Goal: Information Seeking & Learning: Learn about a topic

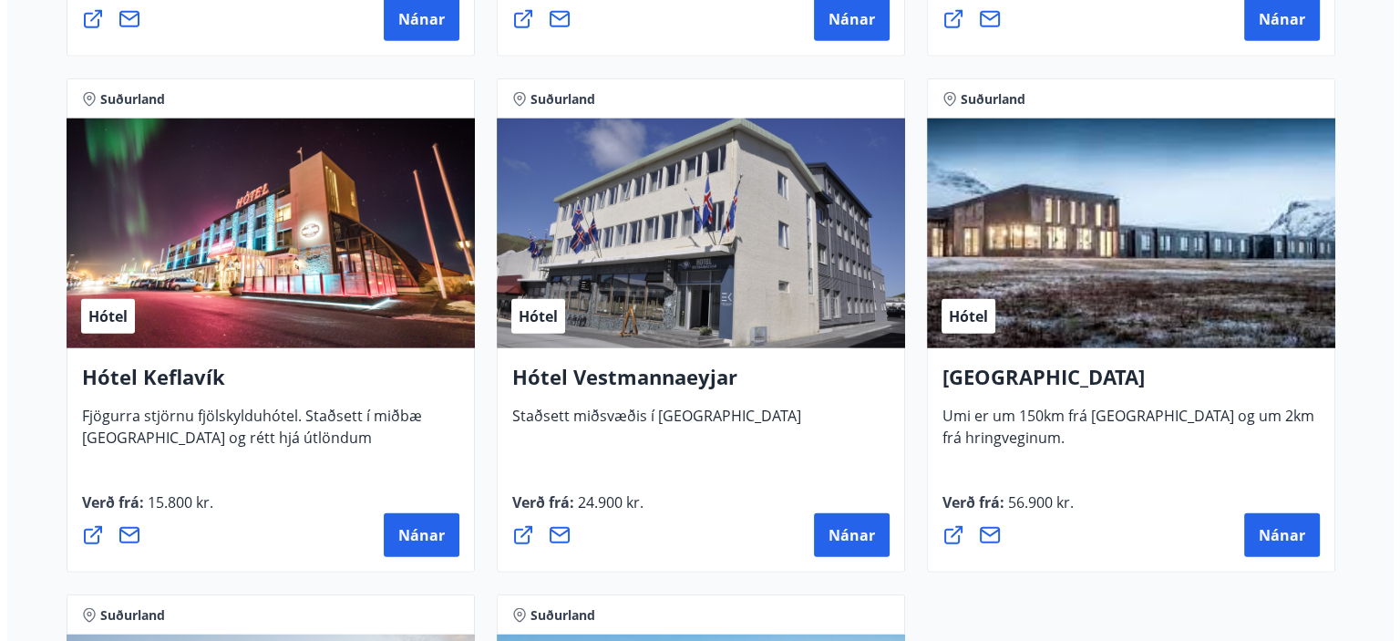
scroll to position [4467, 0]
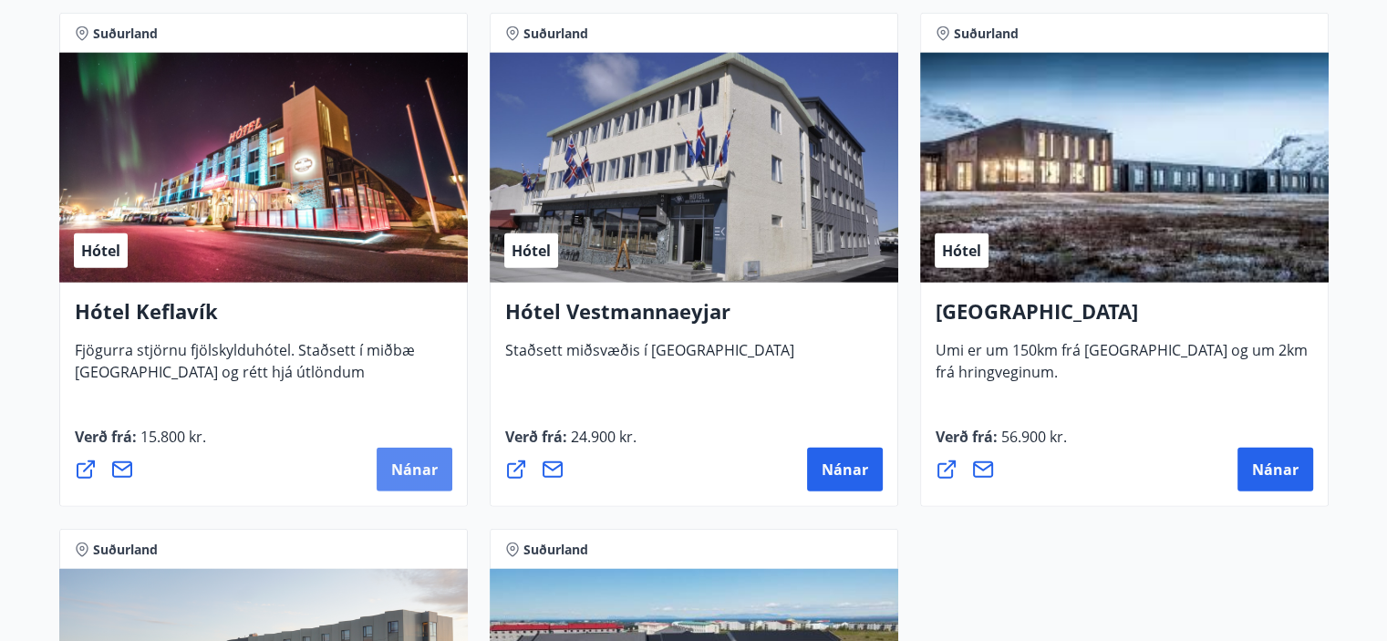
click at [418, 463] on span "Nánar" at bounding box center [414, 469] width 46 height 20
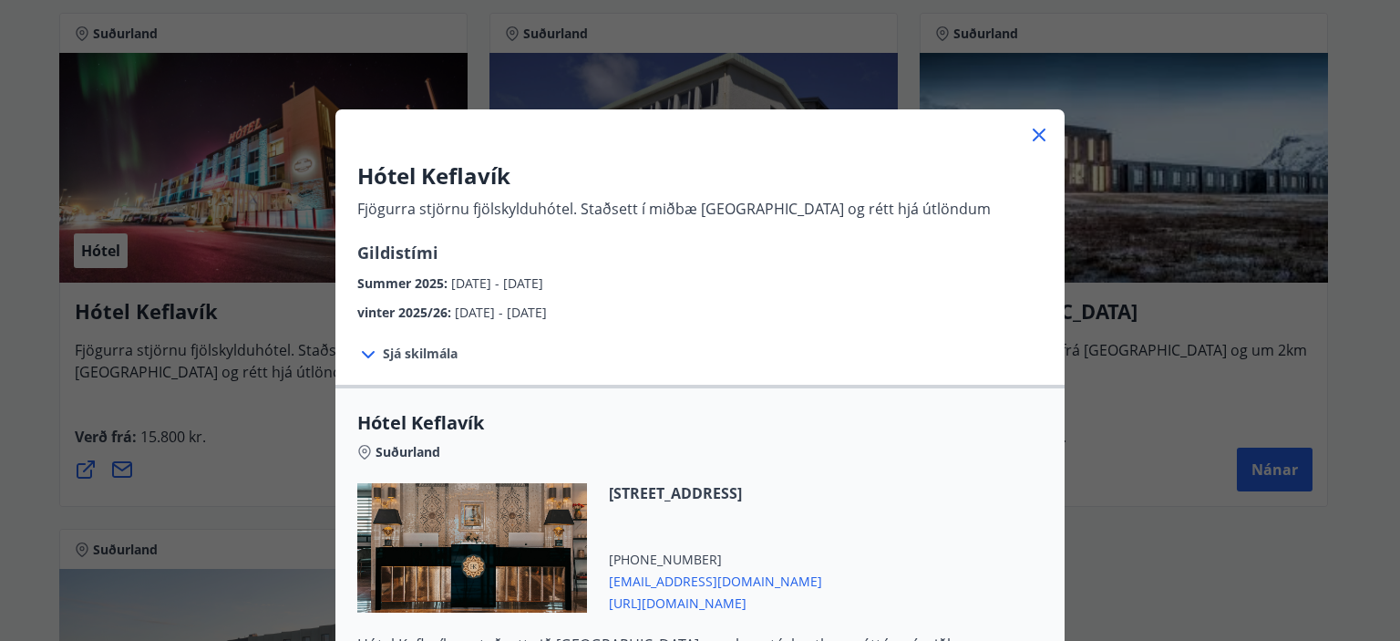
click at [368, 353] on icon at bounding box center [368, 355] width 22 height 22
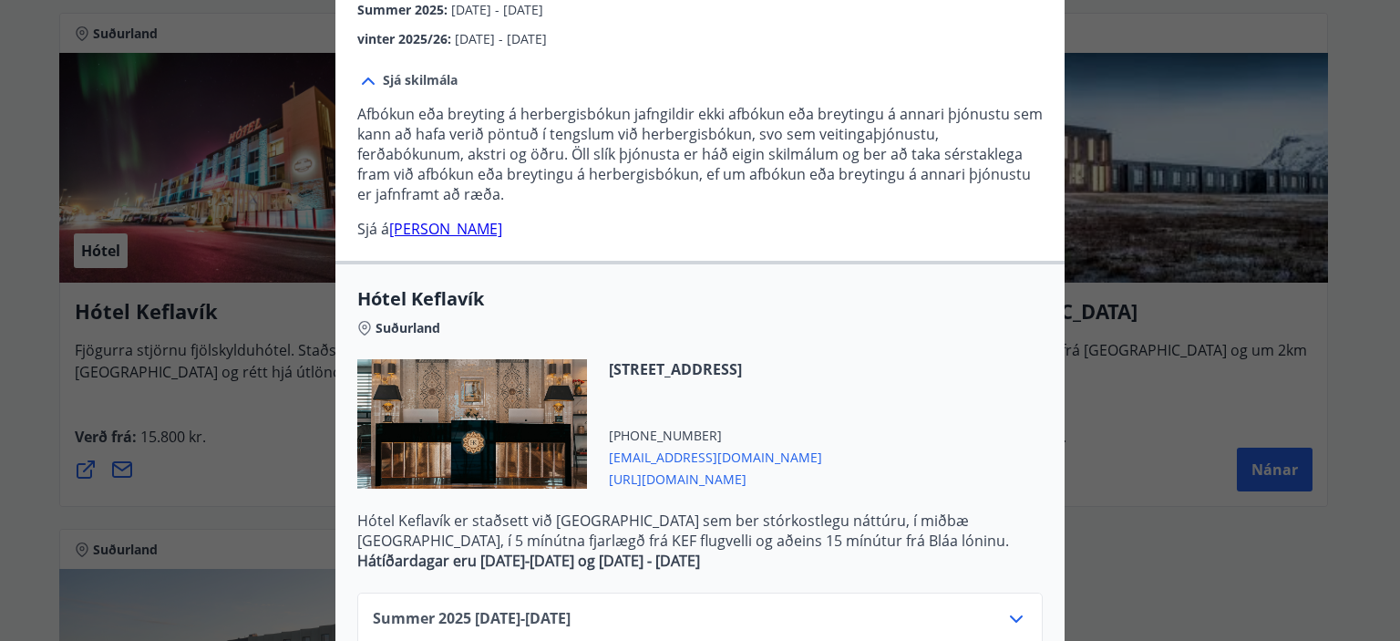
scroll to position [456, 0]
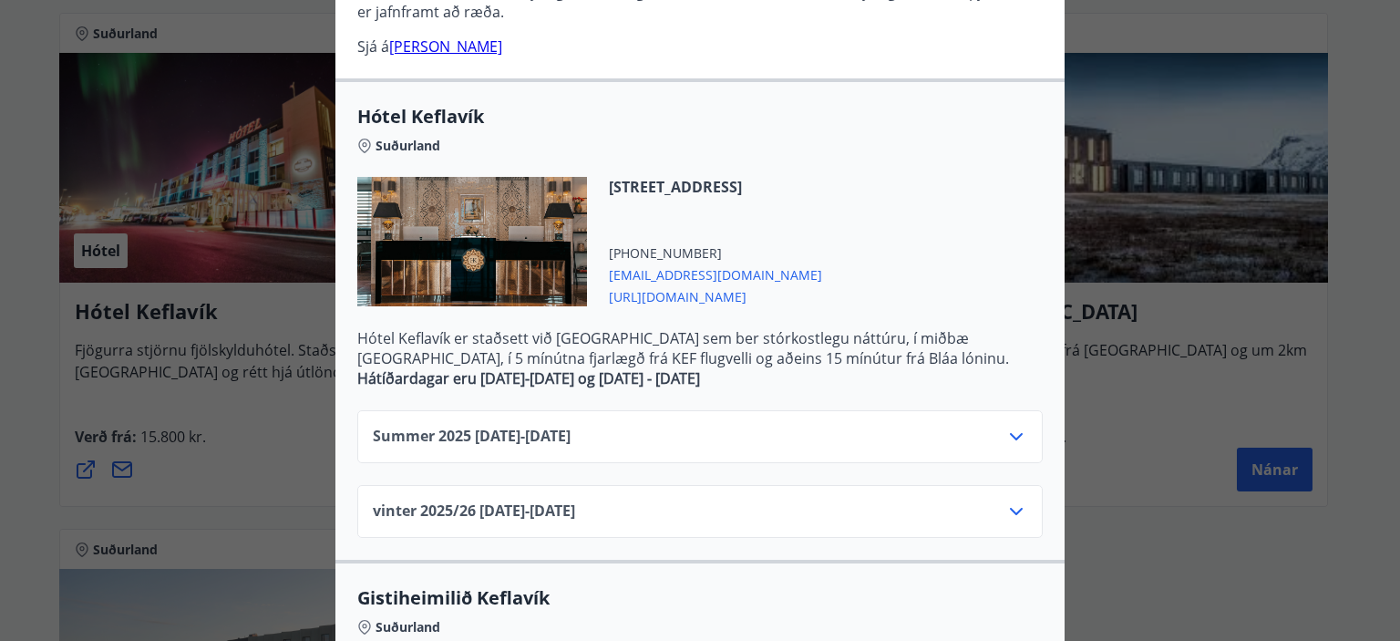
click at [1005, 437] on icon at bounding box center [1016, 437] width 22 height 22
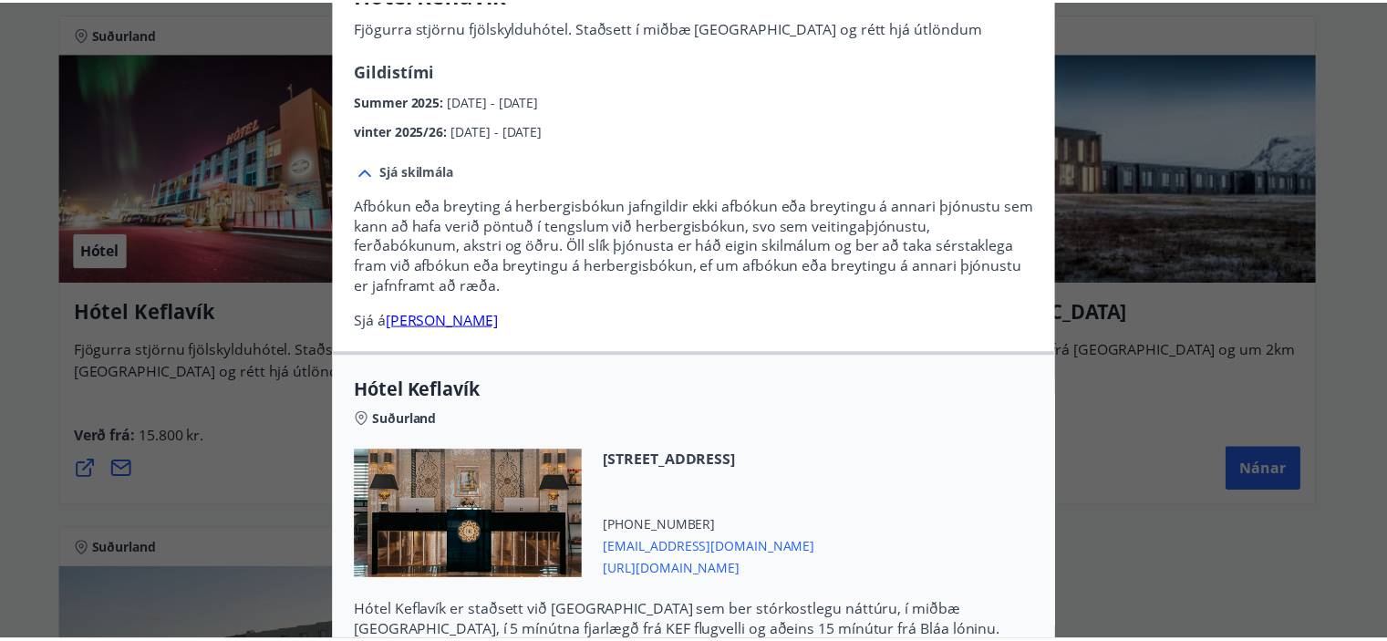
scroll to position [0, 0]
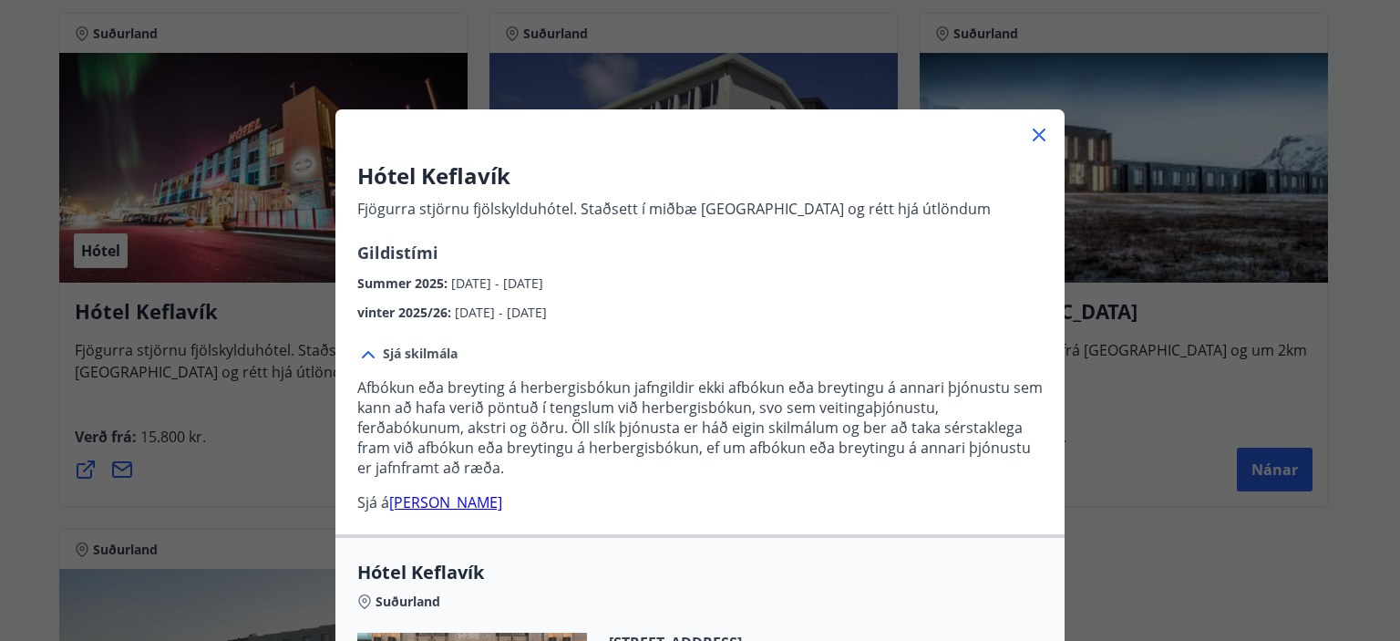
click at [1036, 139] on icon at bounding box center [1039, 135] width 13 height 13
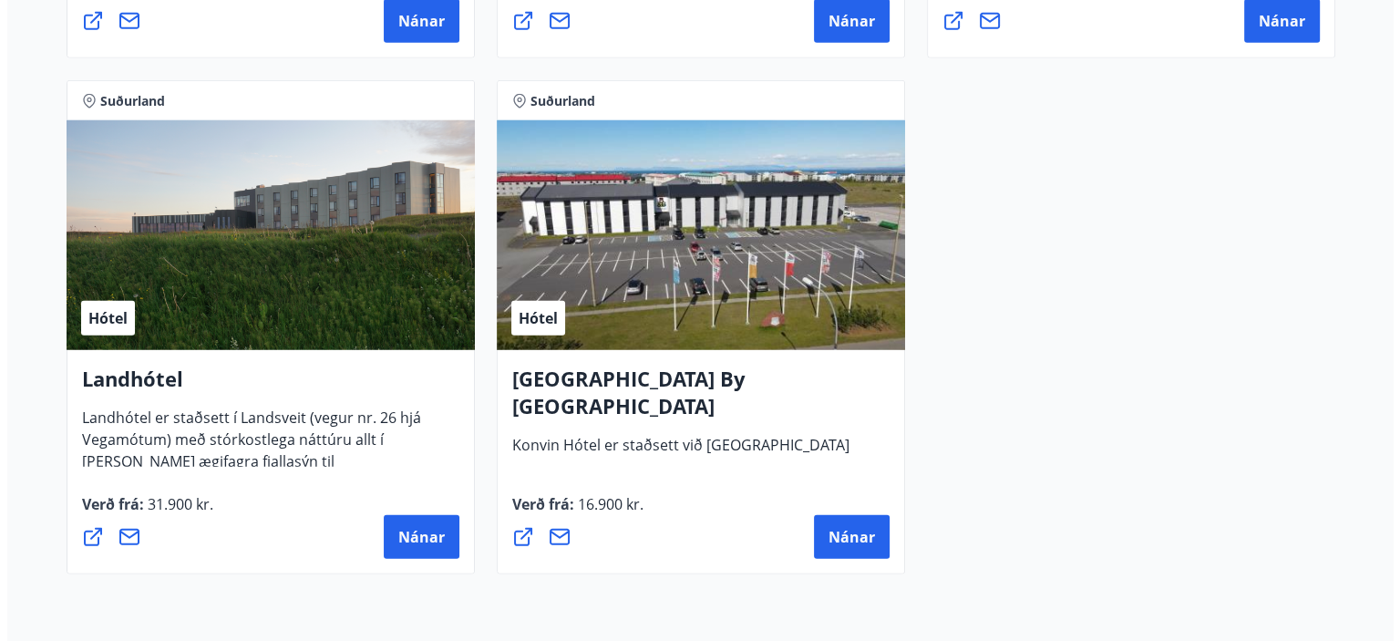
scroll to position [5084, 0]
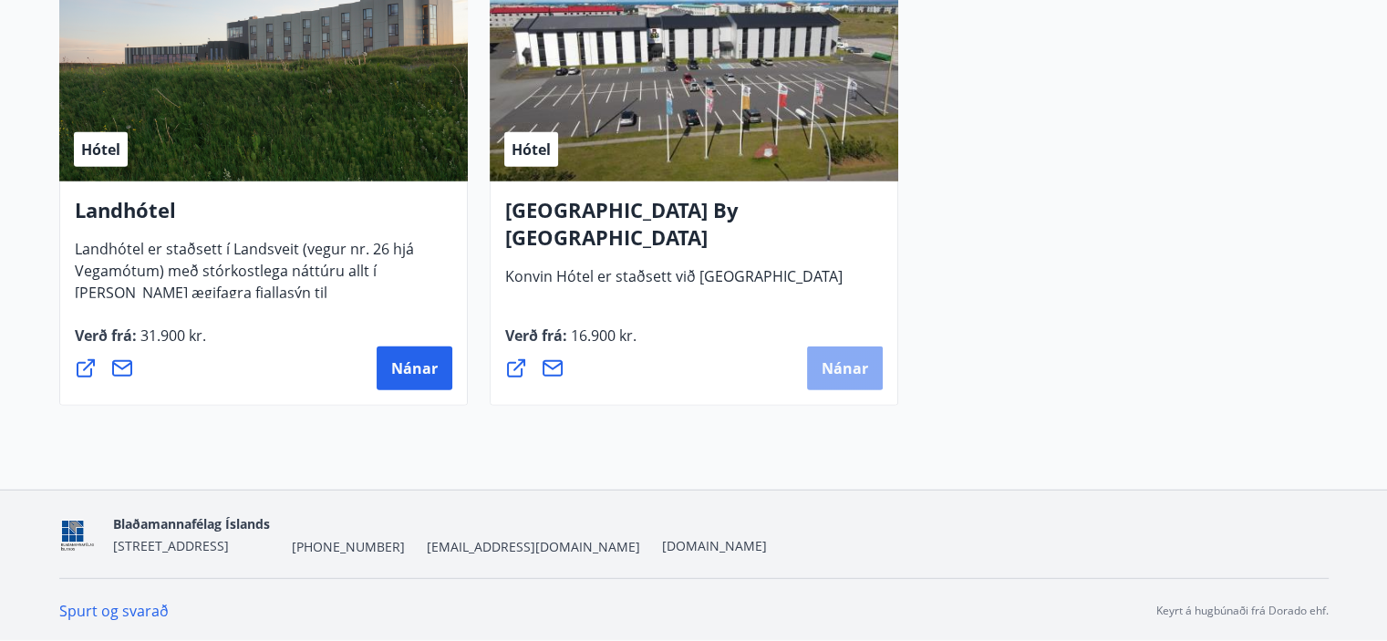
click at [833, 356] on button "Nánar" at bounding box center [845, 368] width 76 height 44
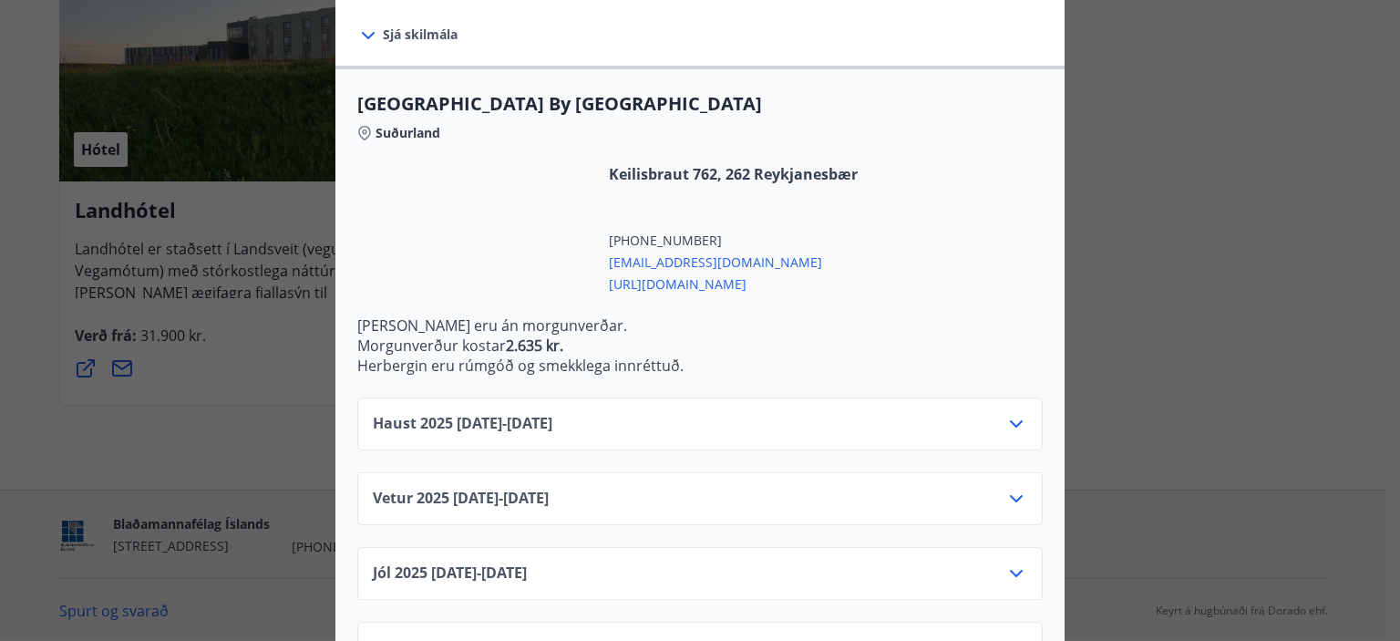
scroll to position [456, 0]
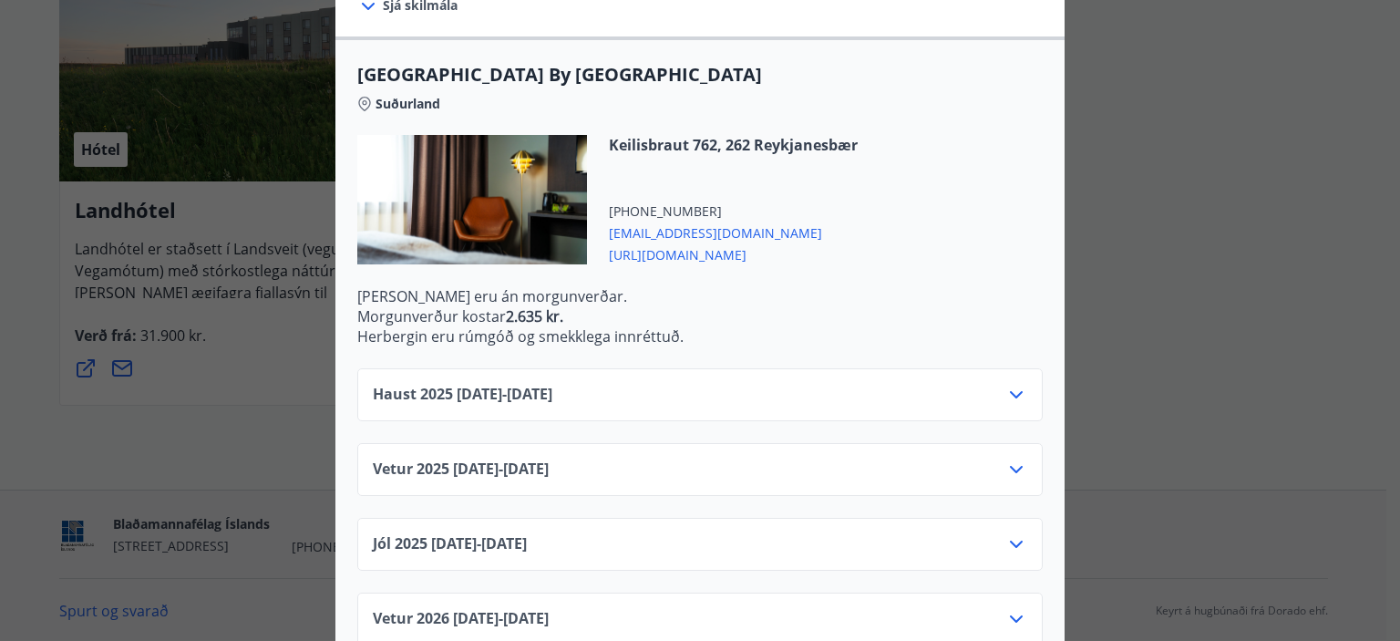
click at [1007, 384] on icon at bounding box center [1016, 395] width 22 height 22
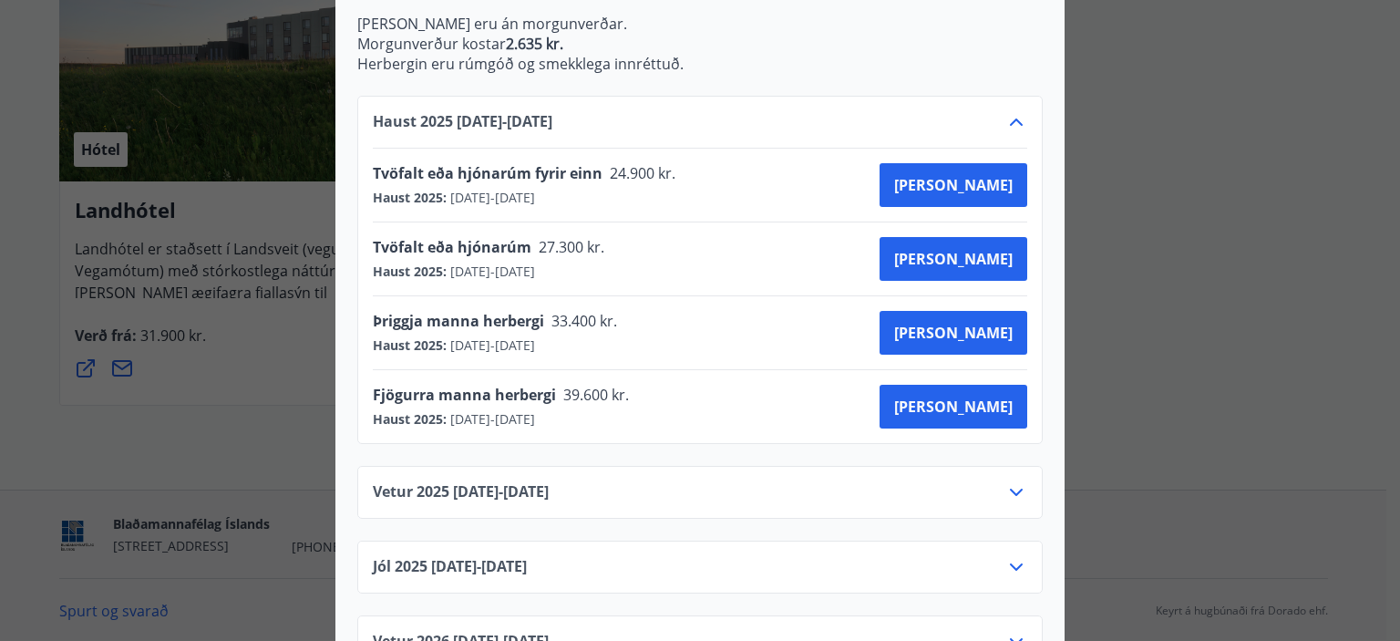
scroll to position [843, 0]
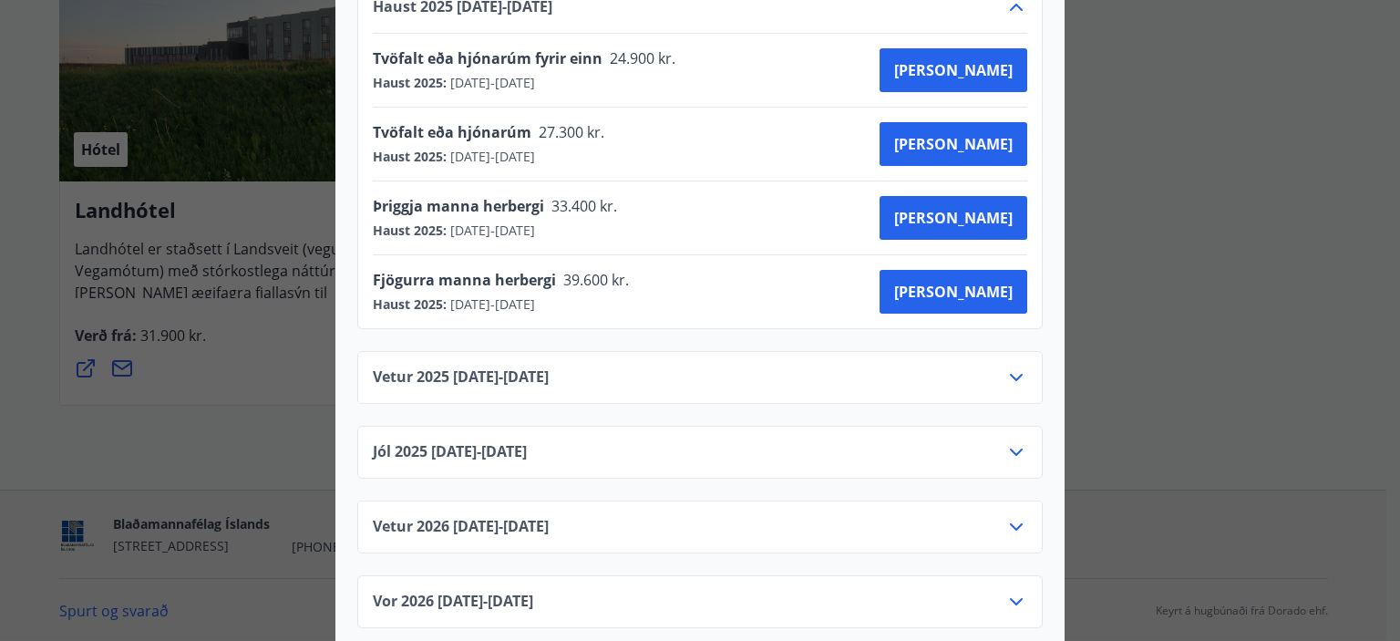
click at [761, 366] on div "Vetur [PHONE_NUMBER][DATE] - [DATE]" at bounding box center [700, 384] width 655 height 36
click at [1006, 366] on icon at bounding box center [1016, 377] width 22 height 22
